Goal: Communication & Community: Ask a question

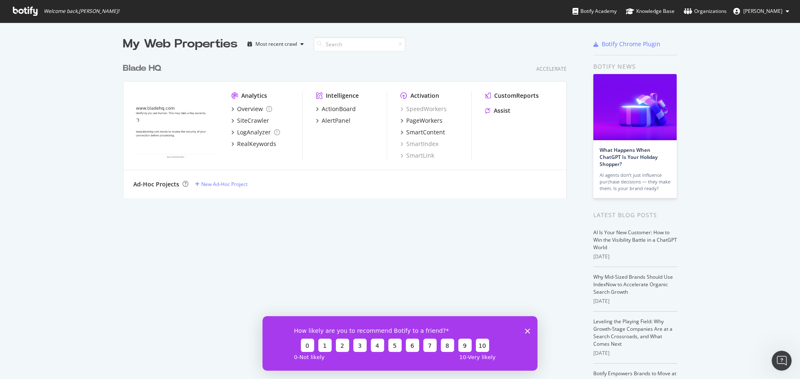
click at [27, 11] on icon at bounding box center [25, 11] width 25 height 9
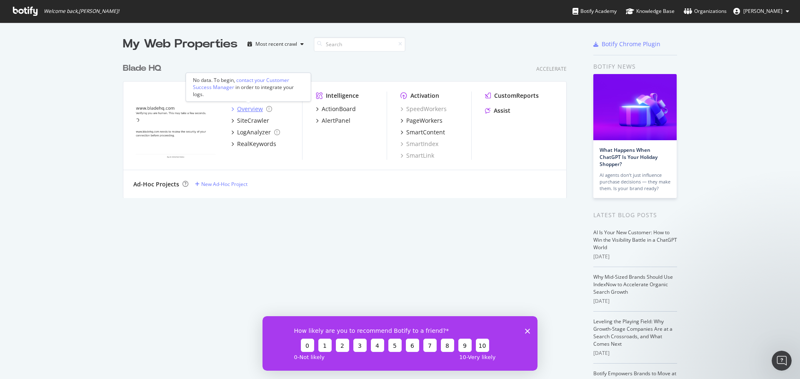
click at [252, 110] on div "Overview" at bounding box center [250, 109] width 26 height 8
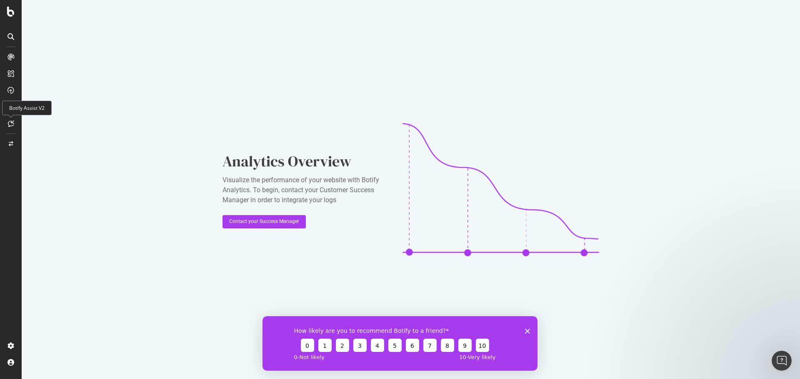
click at [13, 121] on icon at bounding box center [11, 123] width 6 height 7
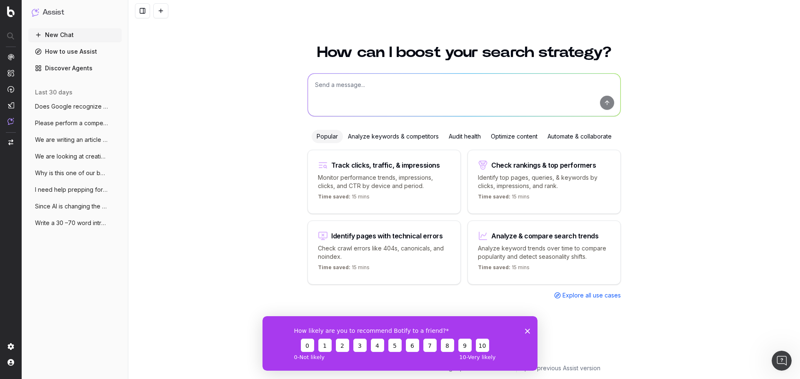
click at [336, 83] on textarea at bounding box center [464, 95] width 312 height 42
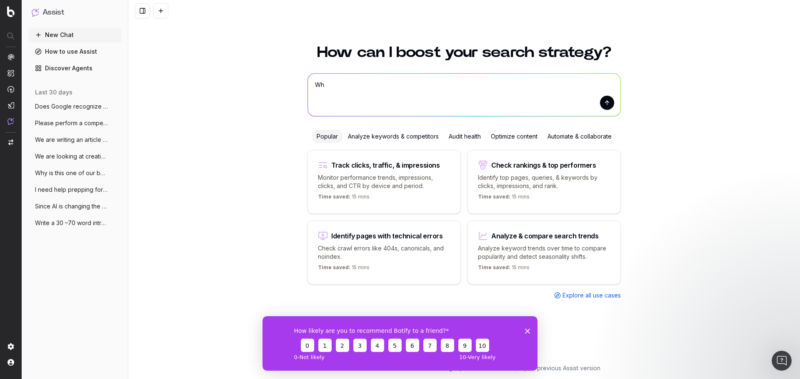
type textarea "W"
paste textarea "492"
click at [320, 93] on textarea "Which of the SEO-related activities should we compare to competitors?" at bounding box center [464, 95] width 312 height 42
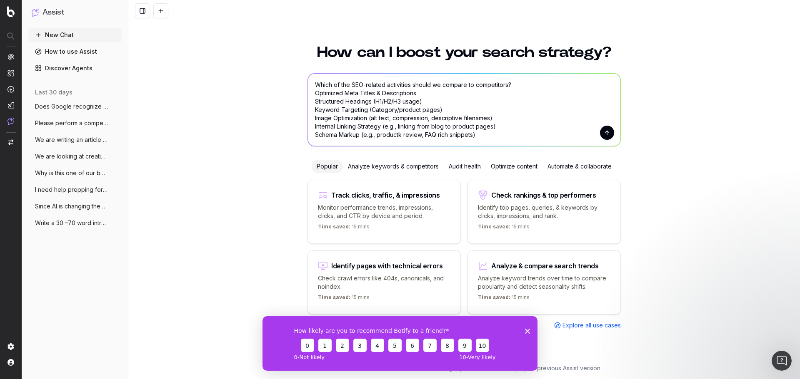
click at [402, 137] on textarea "Which of the SEO-related activities should we compare to competitors? Optimized…" at bounding box center [464, 110] width 312 height 72
click at [479, 136] on textarea "Which of the SEO-related activities should we compare to competitors? Optimized…" at bounding box center [464, 110] width 312 height 72
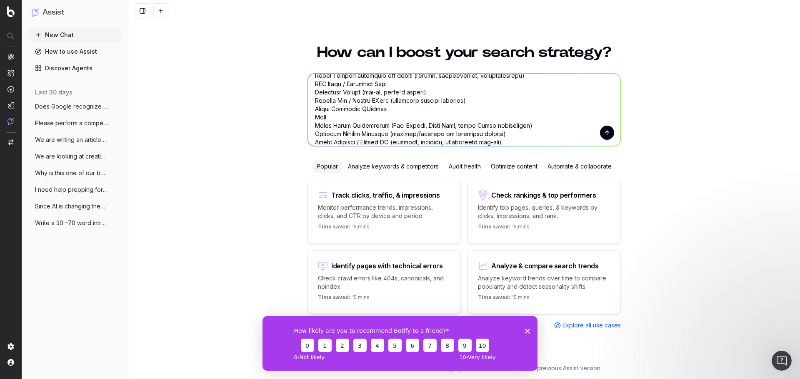
scroll to position [134, 0]
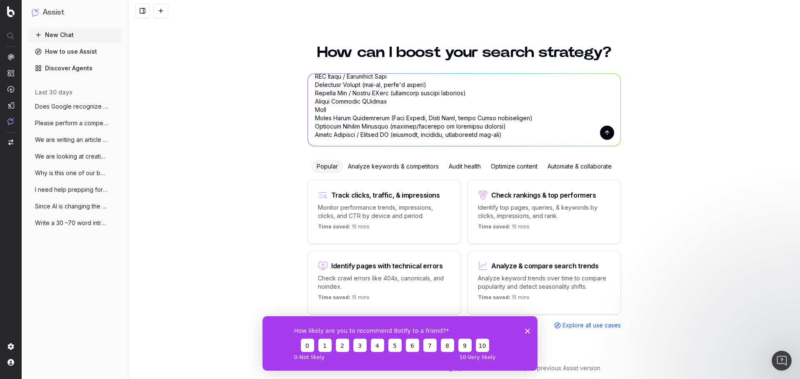
click at [342, 140] on textarea at bounding box center [464, 110] width 312 height 72
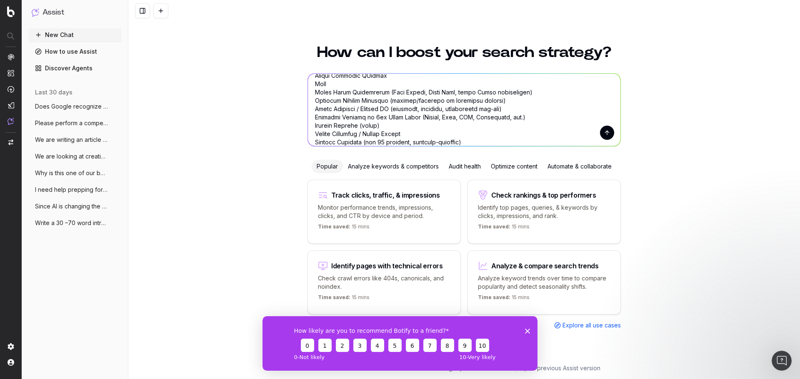
scroll to position [167, 0]
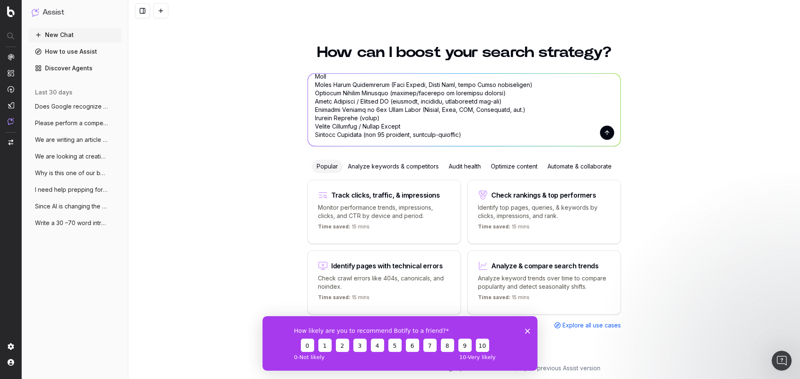
click at [382, 141] on textarea at bounding box center [464, 110] width 312 height 72
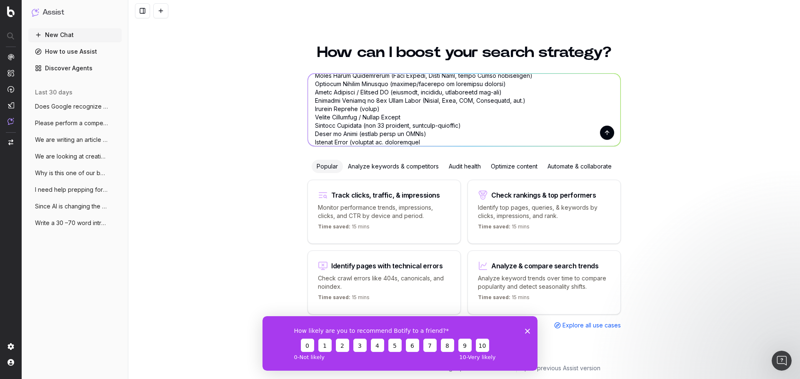
type textarea "Which of the SEO-related activities should we compare to competitors? Optimized…"
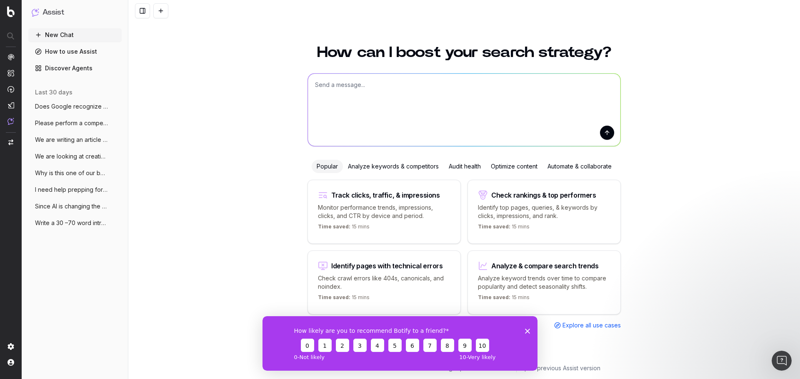
scroll to position [0, 0]
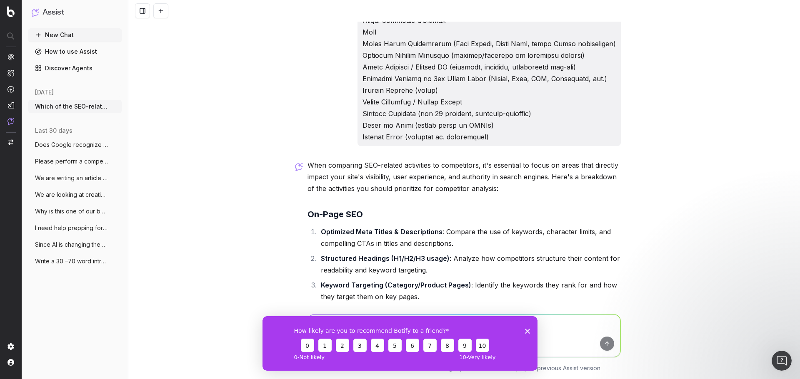
scroll to position [285, 0]
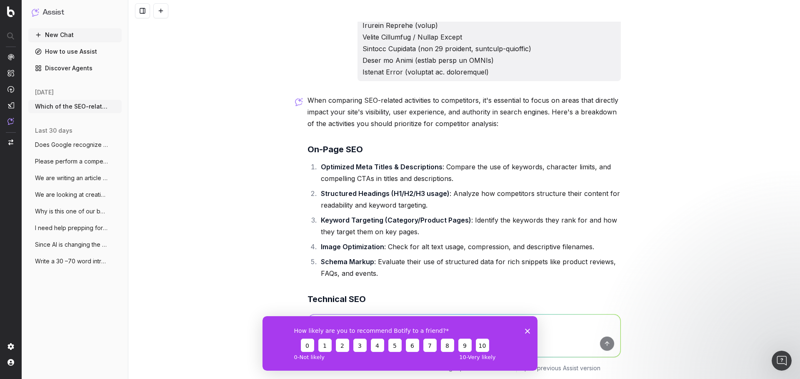
click at [526, 332] on icon "Close survey" at bounding box center [527, 331] width 5 height 5
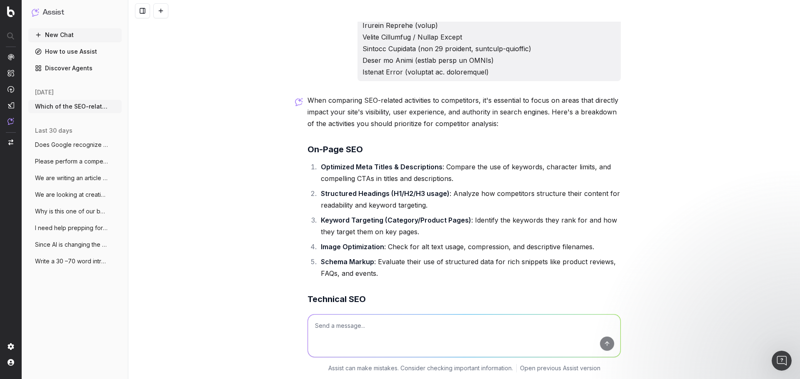
click at [524, 334] on textarea at bounding box center [464, 336] width 312 height 42
type textarea "Could you answer yes or no for each of these on if we should compare or not"
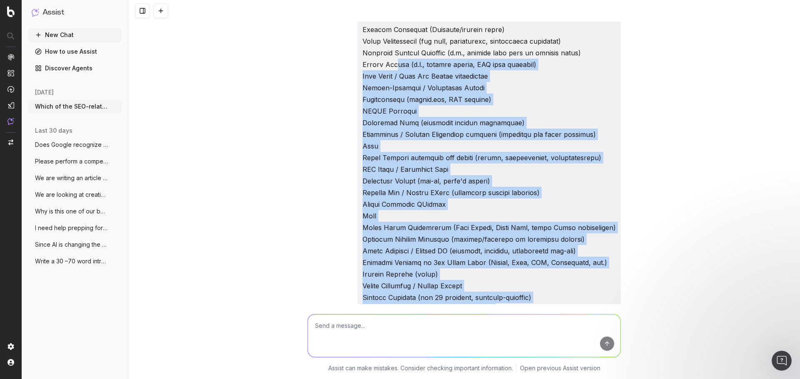
scroll to position [0, 0]
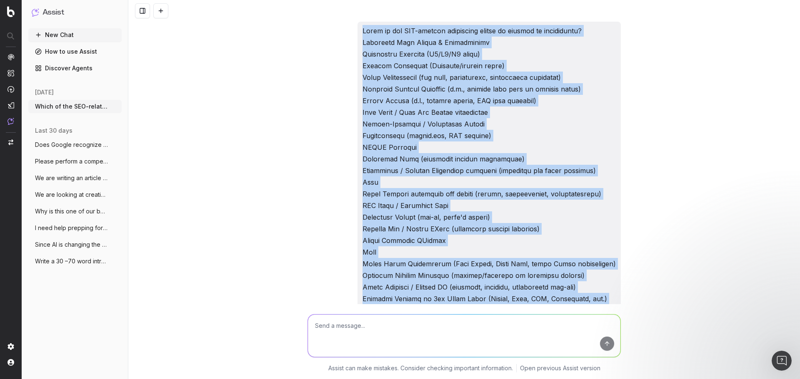
drag, startPoint x: 514, startPoint y: 236, endPoint x: 374, endPoint y: 30, distance: 249.0
click at [374, 30] on div at bounding box center [463, 194] width 313 height 345
copy p "Which of the SEO-related activities should we compare to competitors? Optimized…"
